Goal: Information Seeking & Learning: Learn about a topic

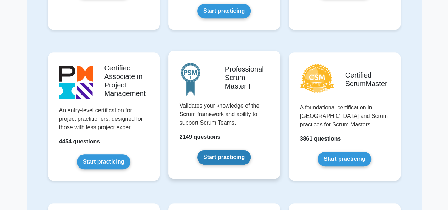
scroll to position [213, 0]
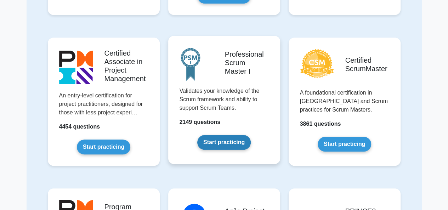
click at [228, 145] on link "Start practicing" at bounding box center [224, 142] width 54 height 15
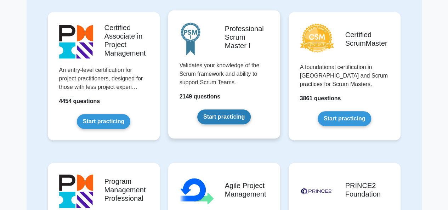
scroll to position [248, 0]
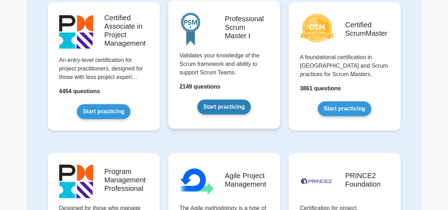
click at [230, 101] on link "Start practicing" at bounding box center [224, 107] width 54 height 15
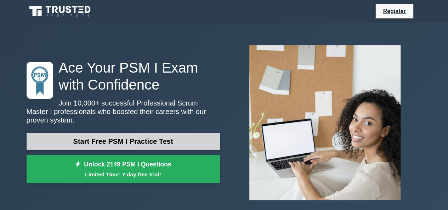
click at [70, 140] on link "Start Free PSM I Practice Test" at bounding box center [124, 141] width 194 height 17
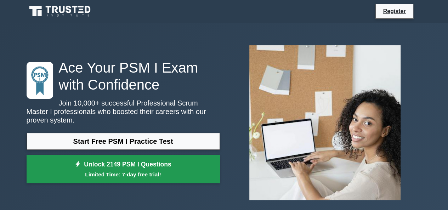
click at [135, 171] on small "Limited Time: 7-day free trial!" at bounding box center [123, 175] width 176 height 8
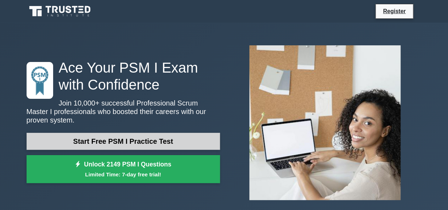
click at [145, 142] on link "Start Free PSM I Practice Test" at bounding box center [124, 141] width 194 height 17
click at [110, 138] on link "Start Free PSM I Practice Test" at bounding box center [124, 141] width 194 height 17
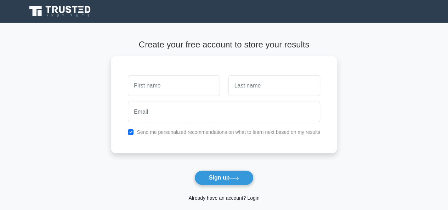
click at [223, 199] on link "Already have an account? Login" at bounding box center [224, 198] width 71 height 6
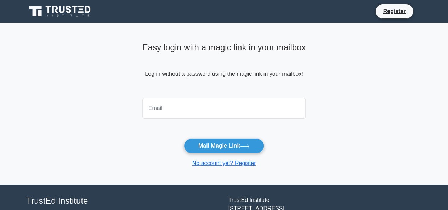
click at [206, 107] on input "email" at bounding box center [225, 108] width 164 height 21
type input "[PERSON_NAME][EMAIL_ADDRESS][PERSON_NAME][DOMAIN_NAME]"
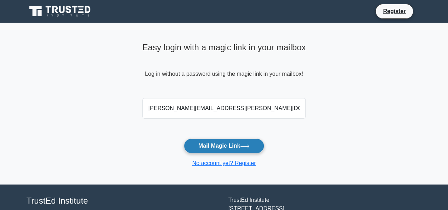
click at [227, 152] on button "Mail Magic Link" at bounding box center [224, 146] width 80 height 15
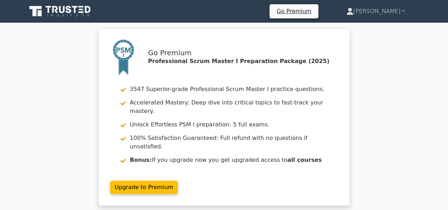
click at [41, 10] on icon at bounding box center [61, 11] width 68 height 13
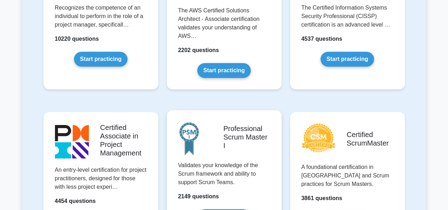
scroll to position [248, 0]
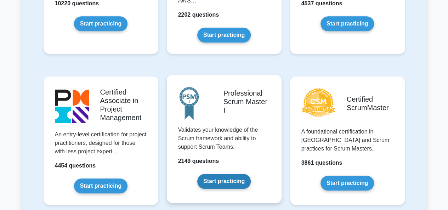
click at [223, 179] on link "Start practicing" at bounding box center [224, 181] width 54 height 15
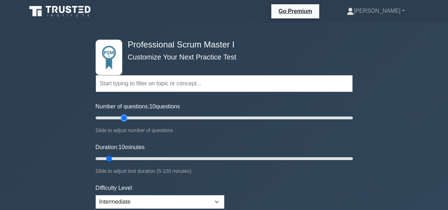
click at [126, 117] on input "Number of questions: 10 questions" at bounding box center [224, 118] width 257 height 9
type input "35"
click at [137, 119] on input "Number of questions: 25 questions" at bounding box center [224, 118] width 257 height 9
click at [182, 156] on input "Duration: 10 minutes" at bounding box center [224, 159] width 257 height 9
click at [216, 158] on input "Duration: 45 minutes" at bounding box center [224, 159] width 257 height 9
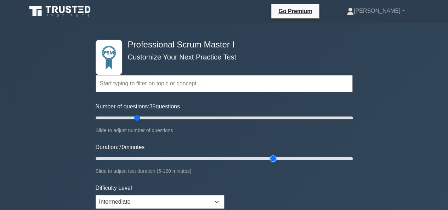
drag, startPoint x: 239, startPoint y: 157, endPoint x: 276, endPoint y: 157, distance: 36.5
type input "85"
click at [276, 157] on input "Duration: 70 minutes" at bounding box center [224, 159] width 257 height 9
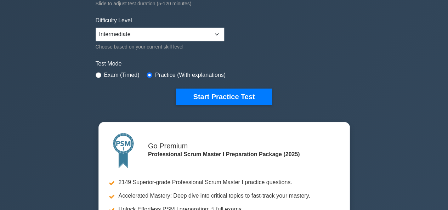
scroll to position [177, 0]
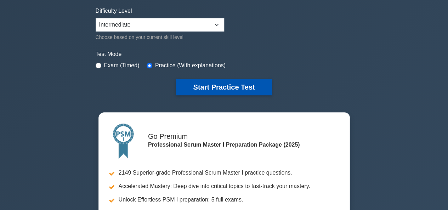
click at [262, 89] on button "Start Practice Test" at bounding box center [224, 87] width 96 height 16
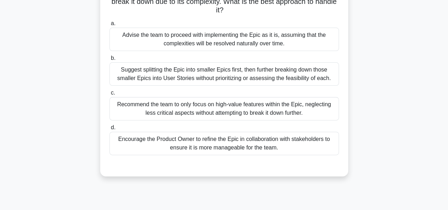
scroll to position [106, 0]
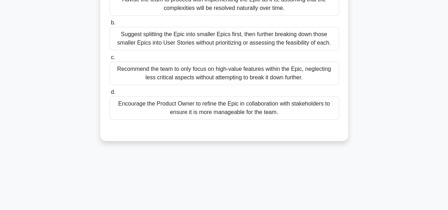
click at [141, 109] on div "Encourage the Product Owner to refine the Epic in collaboration with stakeholde…" at bounding box center [225, 107] width 230 height 23
click at [110, 95] on input "d. Encourage the Product Owner to refine the Epic in collaboration with stakeho…" at bounding box center [110, 92] width 0 height 5
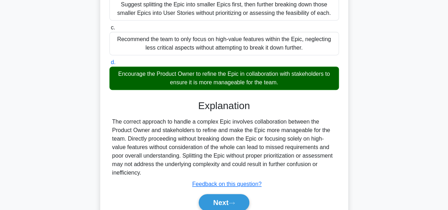
scroll to position [173, 0]
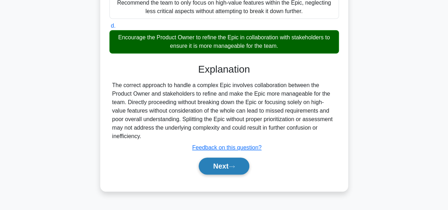
click at [235, 163] on button "Next" at bounding box center [224, 166] width 51 height 17
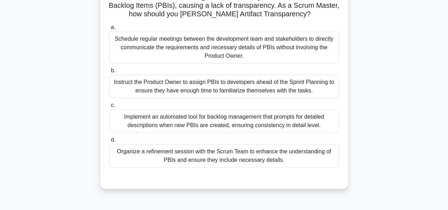
scroll to position [31, 0]
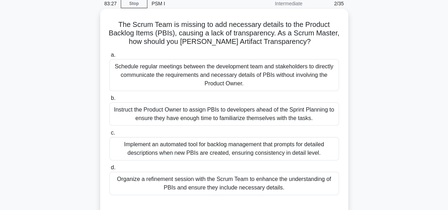
click at [296, 185] on div "Organize a refinement session with the Scrum Team to enhance the understanding …" at bounding box center [225, 183] width 230 height 23
click at [110, 170] on input "d. Organize a refinement session with the Scrum Team to enhance the understandi…" at bounding box center [110, 168] width 0 height 5
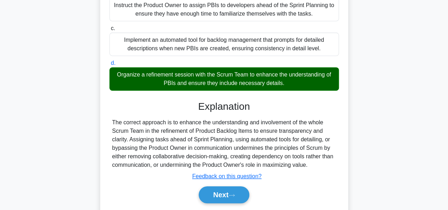
scroll to position [137, 0]
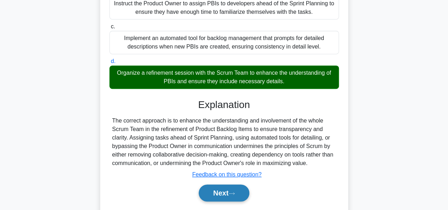
click at [240, 191] on button "Next" at bounding box center [224, 193] width 51 height 17
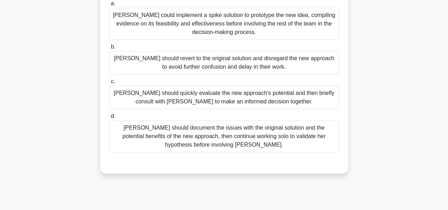
scroll to position [102, 0]
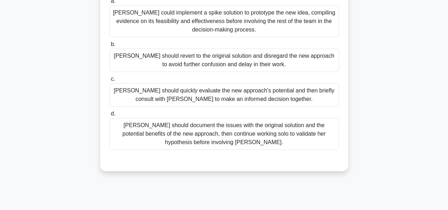
click at [308, 96] on div "[PERSON_NAME] should quickly evaluate the new approach's potential and then bri…" at bounding box center [225, 94] width 230 height 23
click at [110, 82] on input "c. [PERSON_NAME] should quickly evaluate the new approach's potential and then …" at bounding box center [110, 79] width 0 height 5
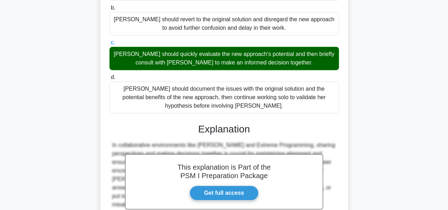
scroll to position [217, 0]
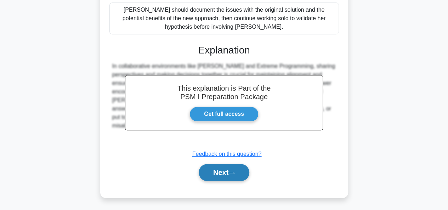
click at [223, 166] on button "Next" at bounding box center [224, 172] width 51 height 17
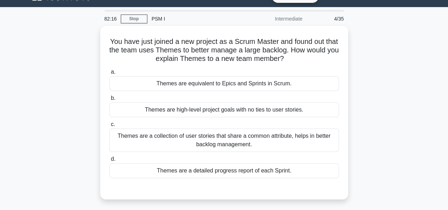
scroll to position [0, 0]
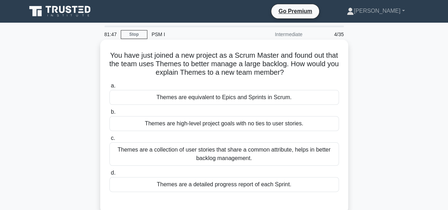
click at [263, 185] on div "Themes are a detailed progress report of each Sprint." at bounding box center [225, 184] width 230 height 15
click at [110, 175] on input "d. Themes are a detailed progress report of each Sprint." at bounding box center [110, 173] width 0 height 5
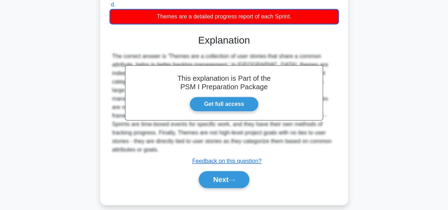
scroll to position [173, 0]
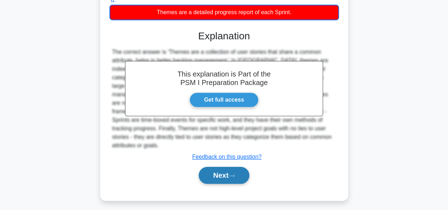
click at [237, 174] on button "Next" at bounding box center [224, 175] width 51 height 17
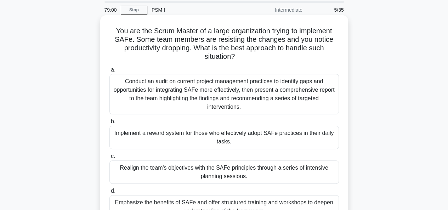
scroll to position [35, 0]
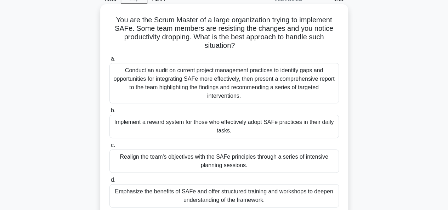
click at [157, 85] on div "Conduct an audit on current project management practices to identify gaps and o…" at bounding box center [225, 83] width 230 height 40
click at [110, 61] on input "a. Conduct an audit on current project management practices to identify gaps an…" at bounding box center [110, 59] width 0 height 5
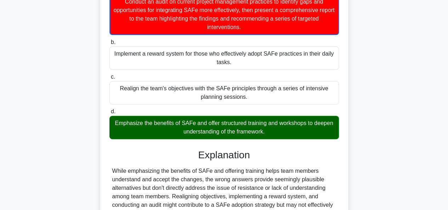
scroll to position [193, 0]
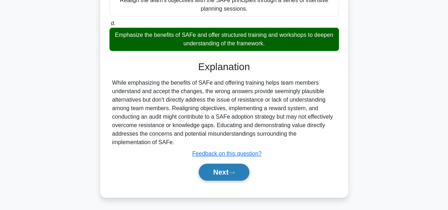
click at [247, 172] on button "Next" at bounding box center [224, 172] width 51 height 17
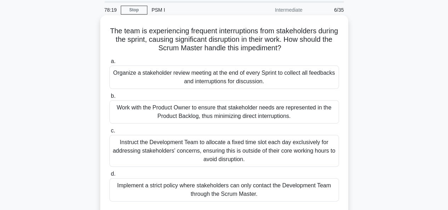
scroll to position [71, 0]
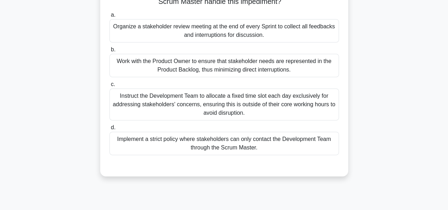
click at [322, 69] on div "Work with the Product Owner to ensure that stakeholder needs are represented in…" at bounding box center [225, 65] width 230 height 23
click at [110, 52] on input "b. Work with the Product Owner to ensure that stakeholder needs are represented…" at bounding box center [110, 50] width 0 height 5
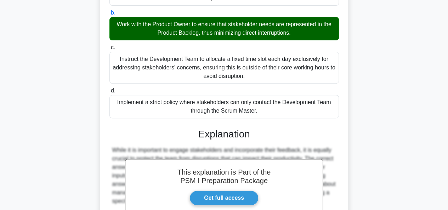
scroll to position [192, 0]
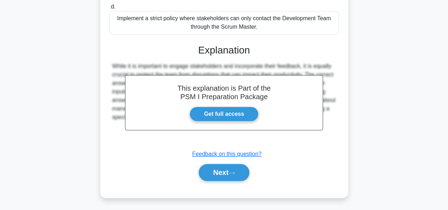
click at [216, 161] on div "Next" at bounding box center [225, 172] width 230 height 23
click at [215, 170] on button "Next" at bounding box center [224, 172] width 51 height 17
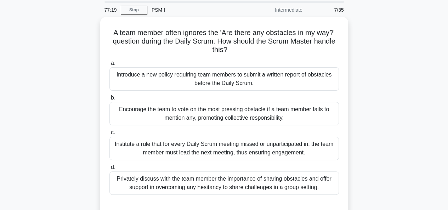
scroll to position [35, 0]
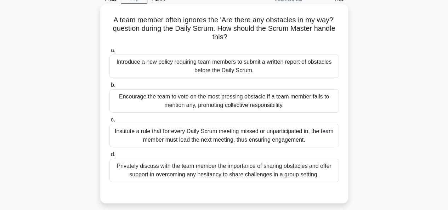
click at [252, 170] on div "Privately discuss with the team member the importance of sharing obstacles and …" at bounding box center [225, 170] width 230 height 23
click at [110, 157] on input "d. Privately discuss with the team member the importance of sharing obstacles a…" at bounding box center [110, 154] width 0 height 5
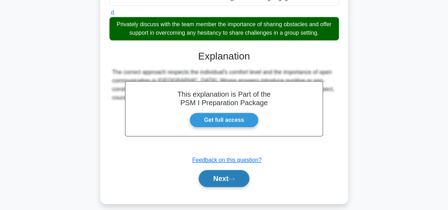
click at [232, 177] on icon at bounding box center [232, 179] width 6 height 4
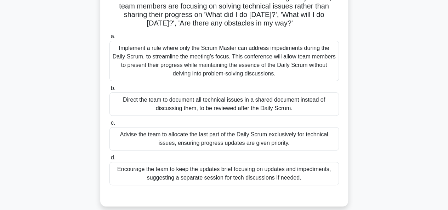
scroll to position [71, 0]
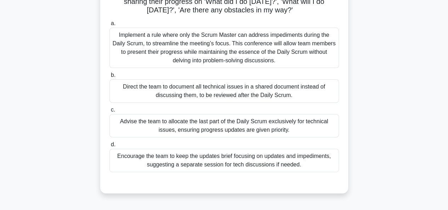
click at [127, 166] on div "Encourage the team to keep the updates brief focusing on updates and impediment…" at bounding box center [225, 160] width 230 height 23
click at [110, 147] on input "d. Encourage the team to keep the updates brief focusing on updates and impedim…" at bounding box center [110, 145] width 0 height 5
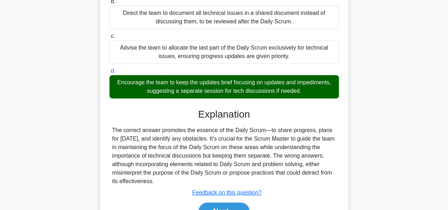
scroll to position [183, 0]
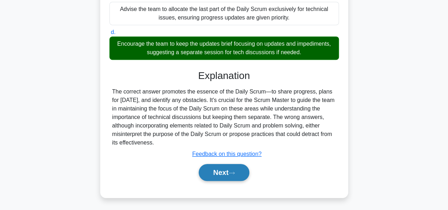
click at [231, 172] on icon at bounding box center [232, 173] width 6 height 4
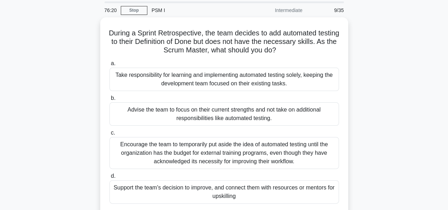
scroll to position [35, 0]
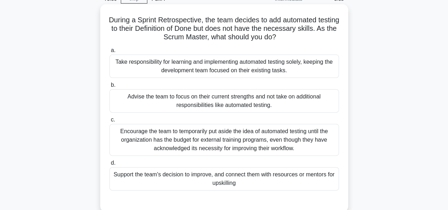
click at [208, 179] on div "Support the team's decision to improve, and connect them with resources or ment…" at bounding box center [225, 178] width 230 height 23
click at [110, 166] on input "d. Support the team's decision to improve, and connect them with resources or m…" at bounding box center [110, 163] width 0 height 5
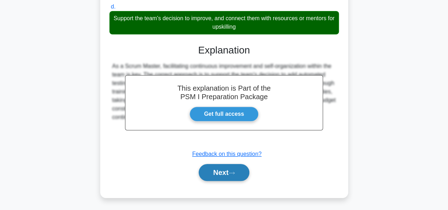
click at [222, 174] on button "Next" at bounding box center [224, 172] width 51 height 17
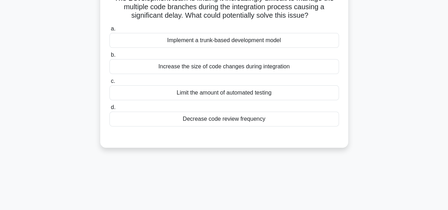
scroll to position [0, 0]
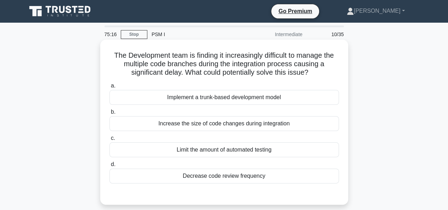
click at [224, 179] on div "Decrease code review frequency" at bounding box center [225, 176] width 230 height 15
click at [110, 167] on input "d. Decrease code review frequency" at bounding box center [110, 164] width 0 height 5
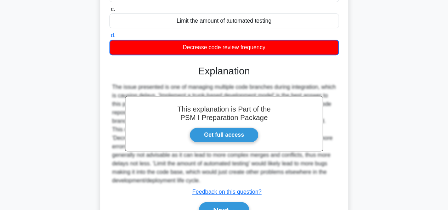
scroll to position [142, 0]
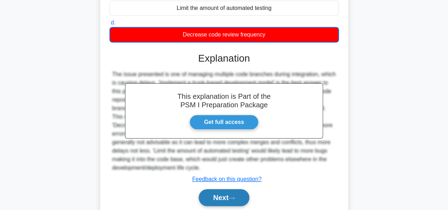
click at [235, 193] on button "Next" at bounding box center [224, 197] width 51 height 17
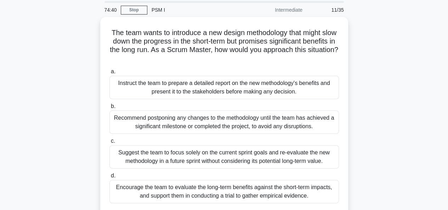
scroll to position [35, 0]
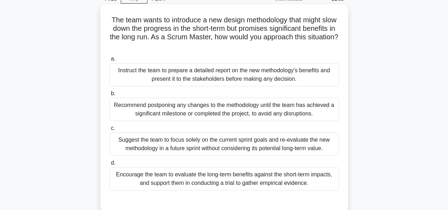
click at [125, 181] on div "Encourage the team to evaluate the long-term benefits against the short-term im…" at bounding box center [225, 178] width 230 height 23
click at [110, 166] on input "d. Encourage the team to evaluate the long-term benefits against the short-term…" at bounding box center [110, 163] width 0 height 5
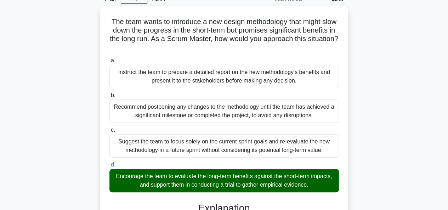
scroll to position [175, 0]
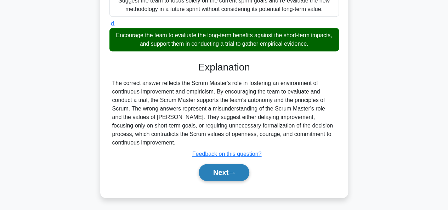
click at [199, 172] on button "Next" at bounding box center [224, 172] width 51 height 17
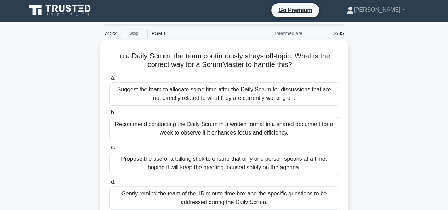
scroll to position [0, 0]
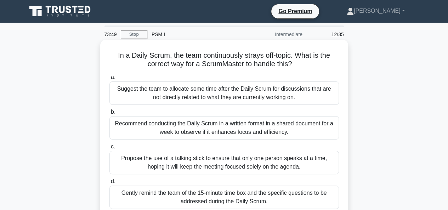
click at [130, 92] on div "Suggest the team to allocate some time after the Daily Scrum for discussions th…" at bounding box center [225, 93] width 230 height 23
click at [110, 80] on input "a. Suggest the team to allocate some time after the Daily Scrum for discussions…" at bounding box center [110, 77] width 0 height 5
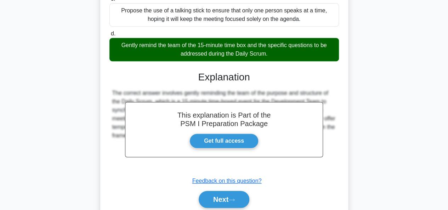
scroll to position [176, 0]
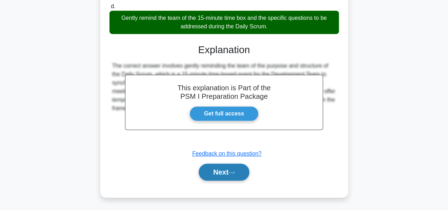
click at [224, 176] on button "Next" at bounding box center [224, 172] width 51 height 17
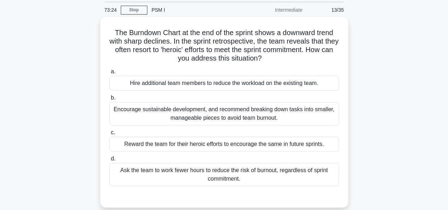
scroll to position [35, 0]
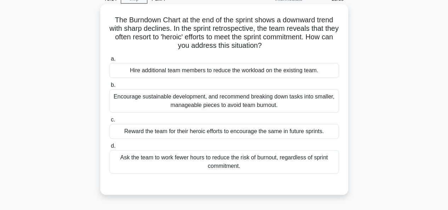
click at [147, 100] on div "Encourage sustainable development, and recommend breaking down tasks into small…" at bounding box center [225, 100] width 230 height 23
click at [110, 88] on input "b. Encourage sustainable development, and recommend breaking down tasks into sm…" at bounding box center [110, 85] width 0 height 5
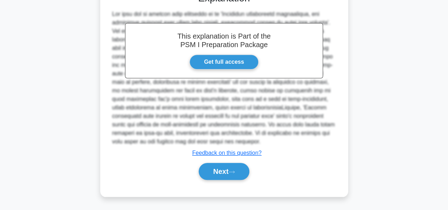
scroll to position [234, 0]
click at [216, 175] on button "Next" at bounding box center [224, 171] width 51 height 17
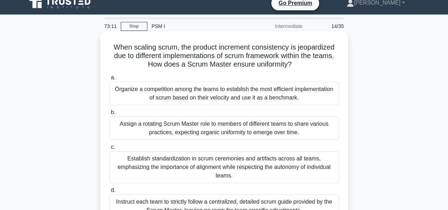
scroll to position [0, 0]
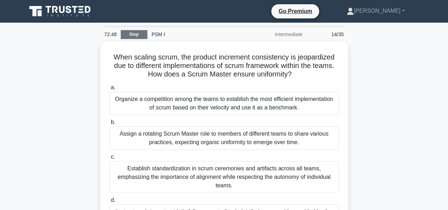
click at [133, 34] on link "Stop" at bounding box center [134, 34] width 27 height 9
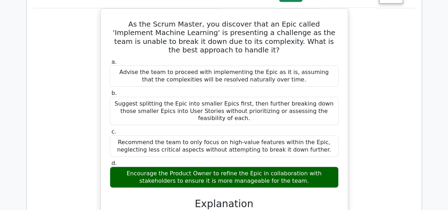
scroll to position [638, 0]
